Goal: Task Accomplishment & Management: Use online tool/utility

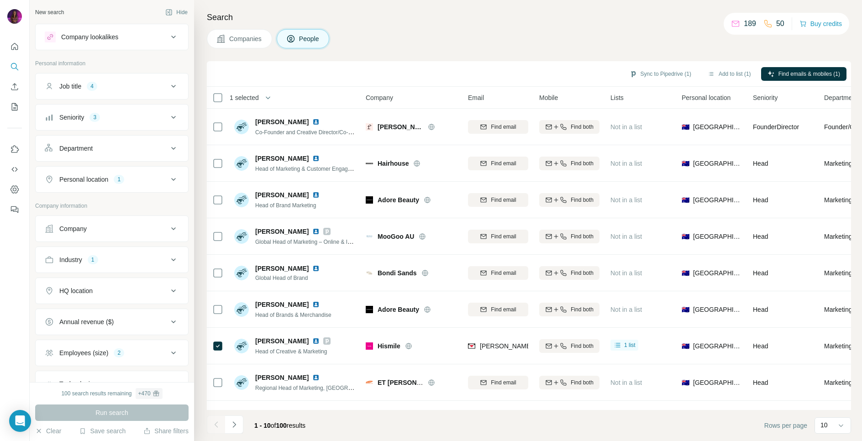
click at [368, 3] on div "Search Companies People Sync to Pipedrive (1) Add to list (1) Find emails & mob…" at bounding box center [528, 220] width 668 height 441
click at [349, 39] on div "Companies People" at bounding box center [529, 38] width 644 height 19
click at [404, 24] on div "Search Companies People Sync to Pipedrive (1) Add to list (1) Find emails & mob…" at bounding box center [528, 220] width 668 height 441
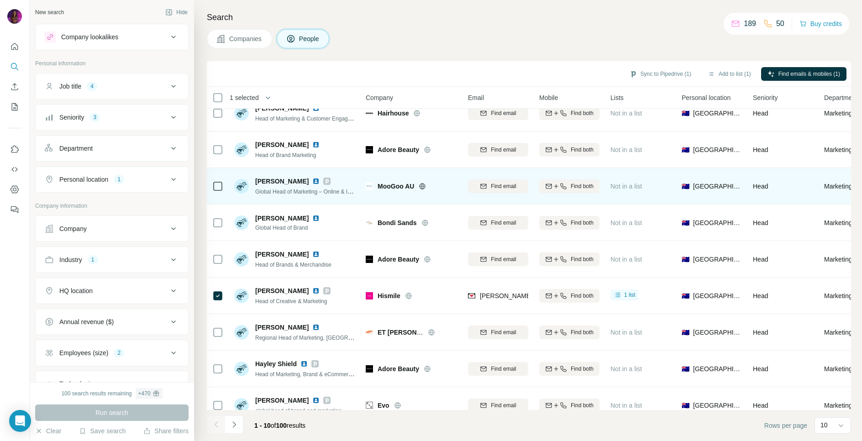
scroll to position [56, 0]
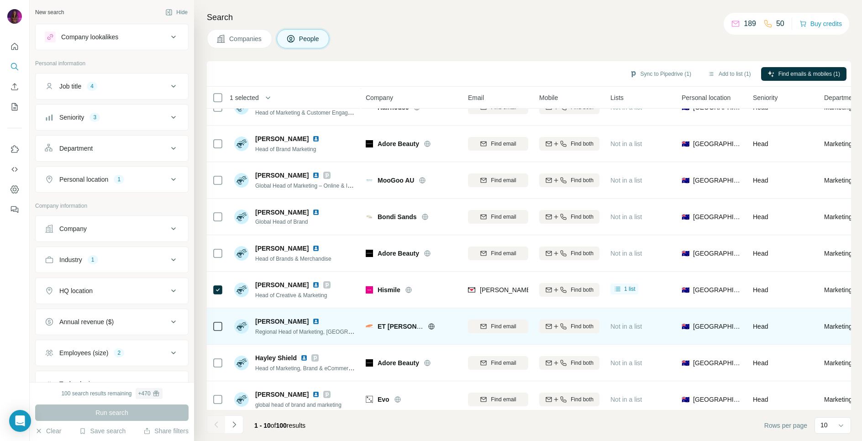
click at [312, 322] on img at bounding box center [315, 321] width 7 height 7
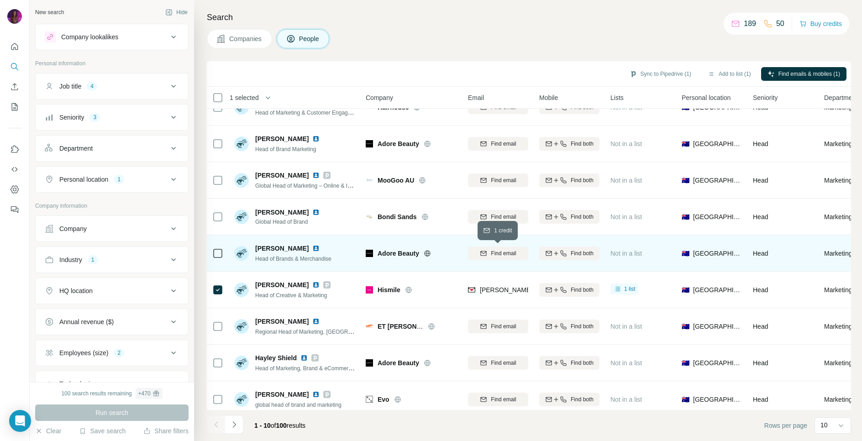
scroll to position [64, 0]
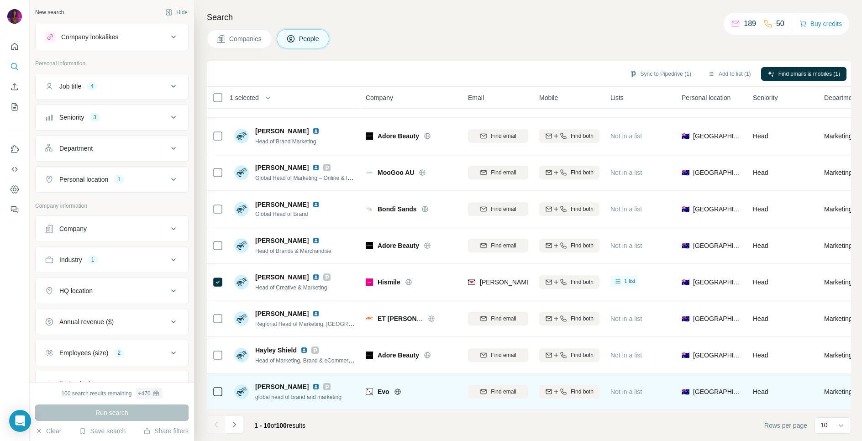
click at [312, 386] on img at bounding box center [315, 386] width 7 height 7
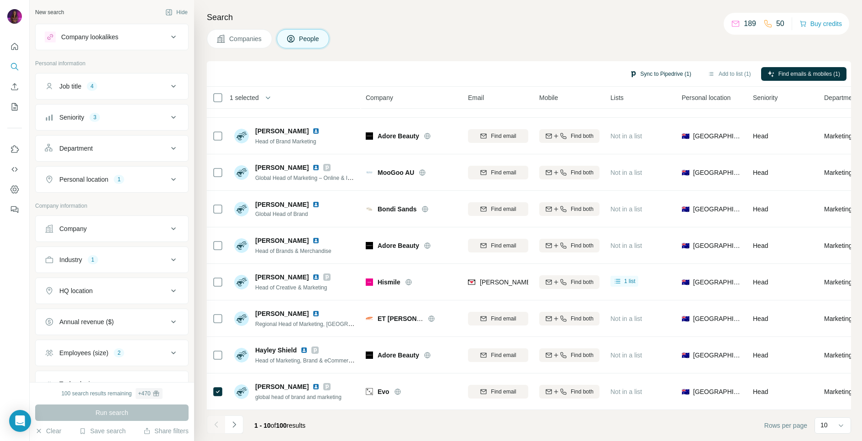
click at [666, 74] on button "Sync to Pipedrive (1)" at bounding box center [660, 74] width 74 height 14
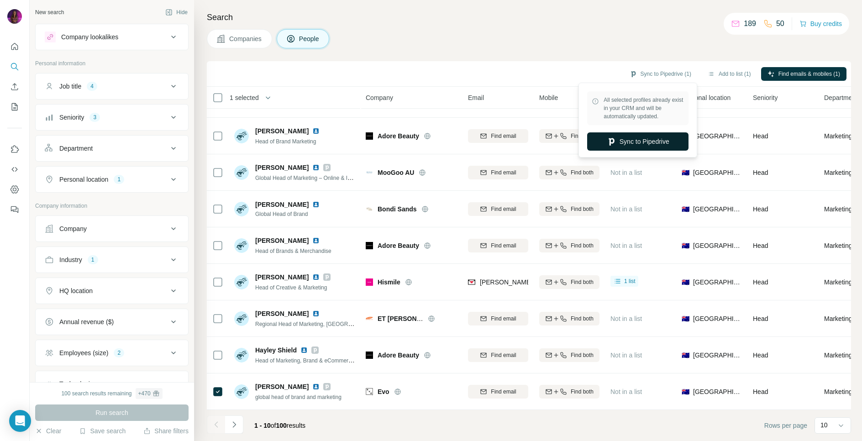
click at [646, 144] on button "Sync to Pipedrive" at bounding box center [637, 141] width 101 height 18
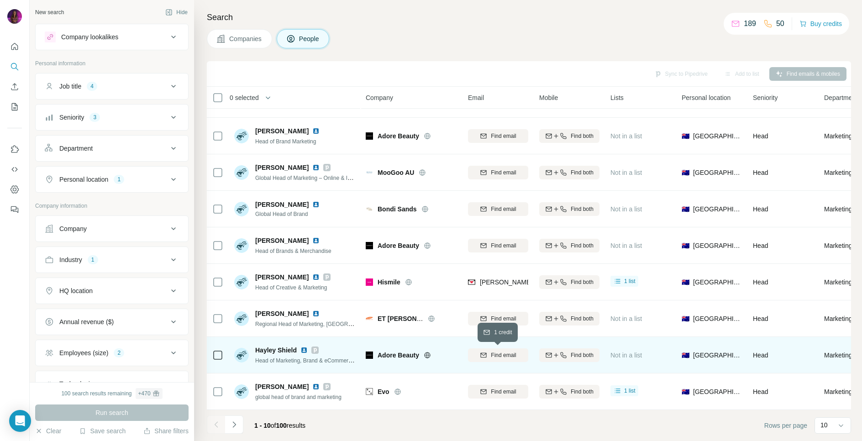
click at [517, 357] on div "Find email" at bounding box center [498, 355] width 60 height 8
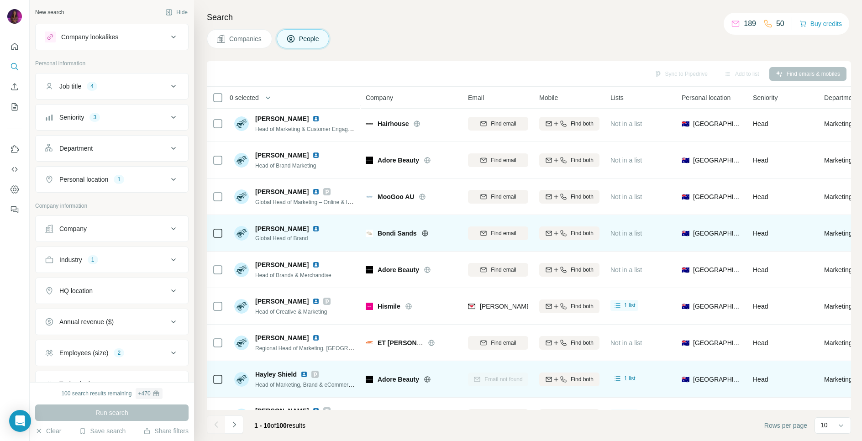
scroll to position [40, 0]
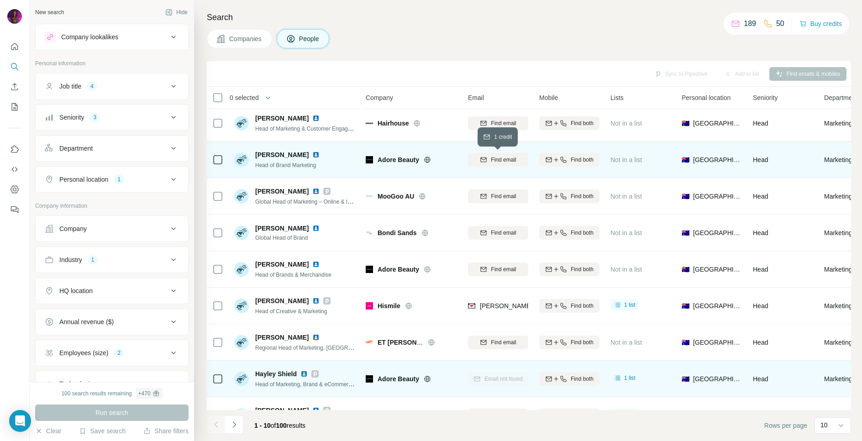
click at [491, 162] on span "Find email" at bounding box center [503, 160] width 25 height 8
click at [526, 19] on h4 "Search" at bounding box center [529, 17] width 644 height 13
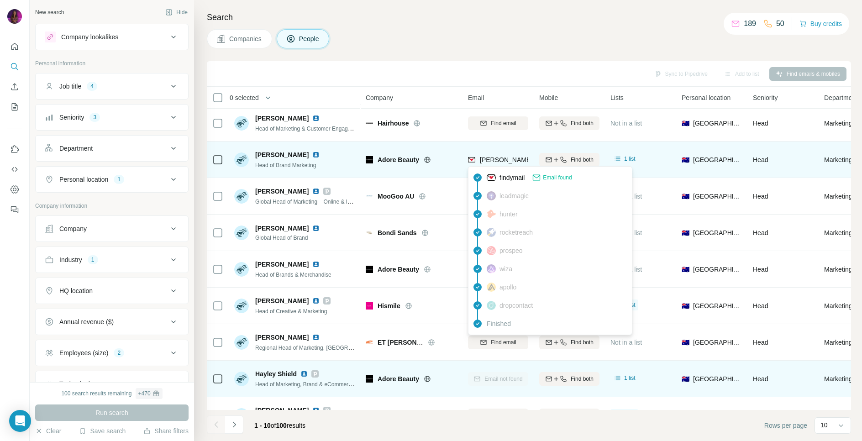
click at [501, 161] on span "[PERSON_NAME][EMAIL_ADDRESS][PERSON_NAME][DOMAIN_NAME]" at bounding box center [587, 159] width 214 height 7
copy tr "[PERSON_NAME][EMAIL_ADDRESS][PERSON_NAME][DOMAIN_NAME]"
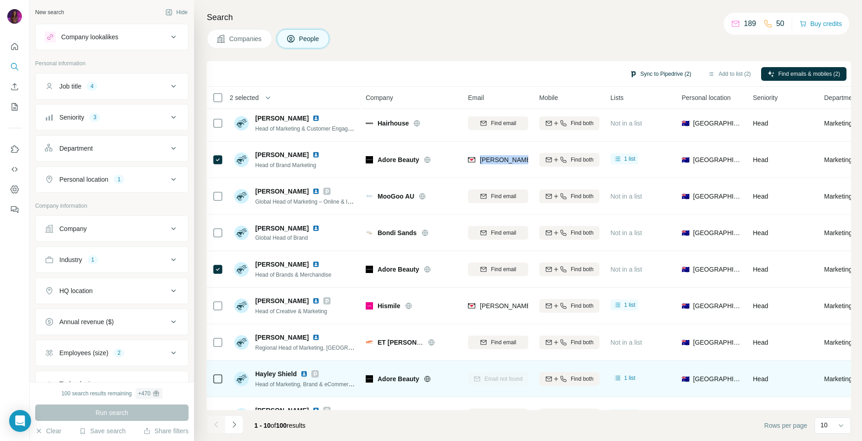
click at [655, 75] on button "Sync to Pipedrive (2)" at bounding box center [660, 74] width 74 height 14
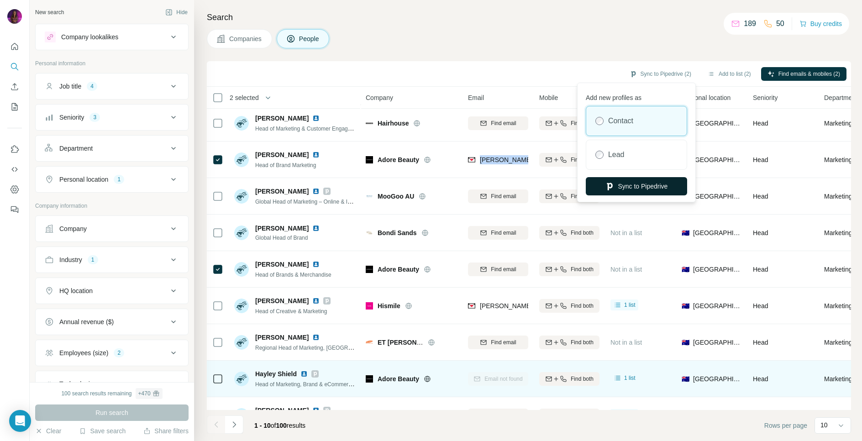
click at [647, 189] on button "Sync to Pipedrive" at bounding box center [636, 186] width 101 height 18
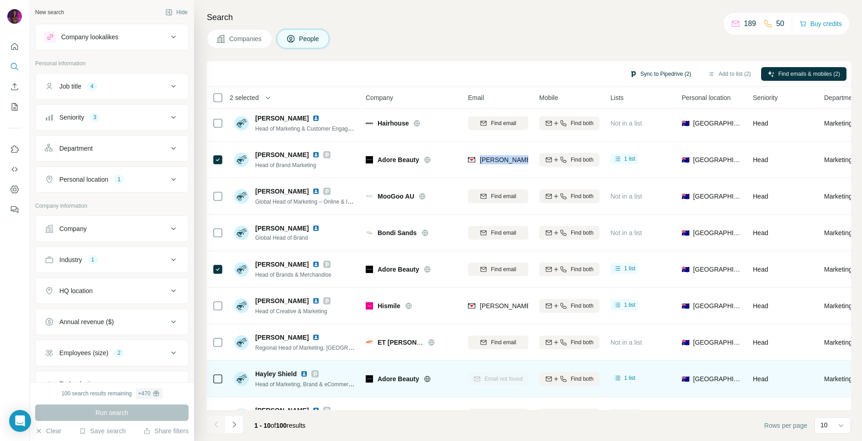
click at [658, 76] on button "Sync to Pipedrive (2)" at bounding box center [660, 74] width 74 height 14
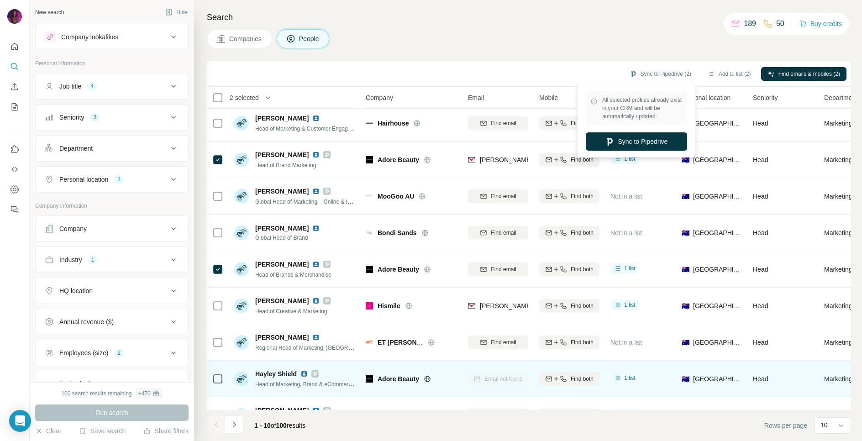
click at [570, 62] on div "Sync to Pipedrive (2) Add to list (2) Find emails & mobiles (2)" at bounding box center [529, 74] width 644 height 26
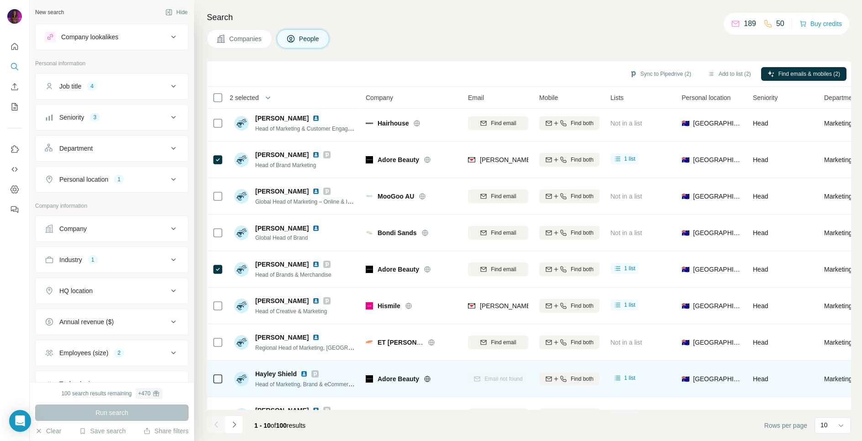
click at [579, 35] on div "Companies People" at bounding box center [529, 38] width 644 height 19
click at [450, 53] on div "Search Companies People Sync to Pipedrive Add to list Find emails & mobiles 0 s…" at bounding box center [528, 220] width 668 height 441
